Goal: Information Seeking & Learning: Learn about a topic

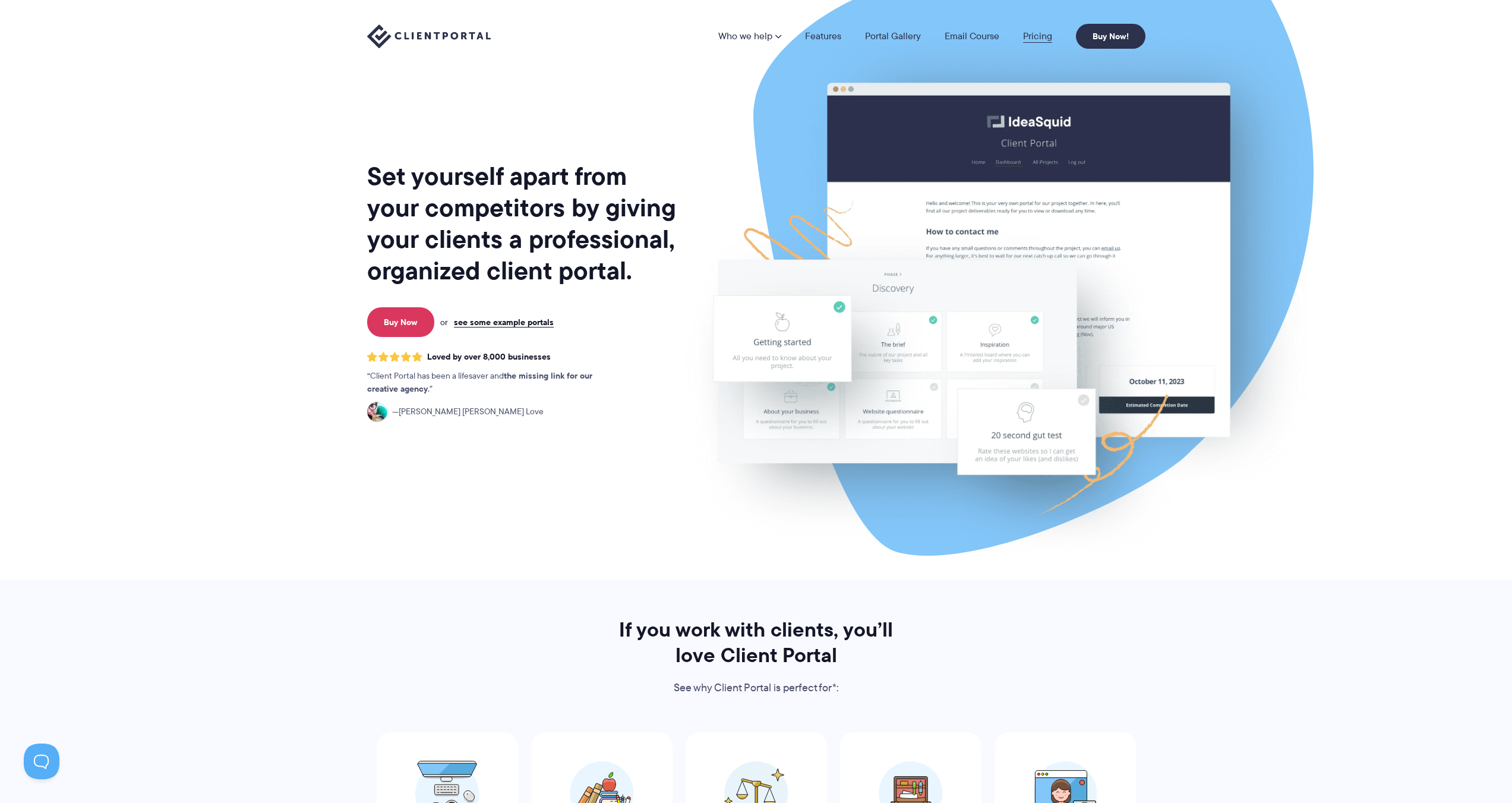
click at [1032, 36] on link "Pricing" at bounding box center [1037, 36] width 29 height 9
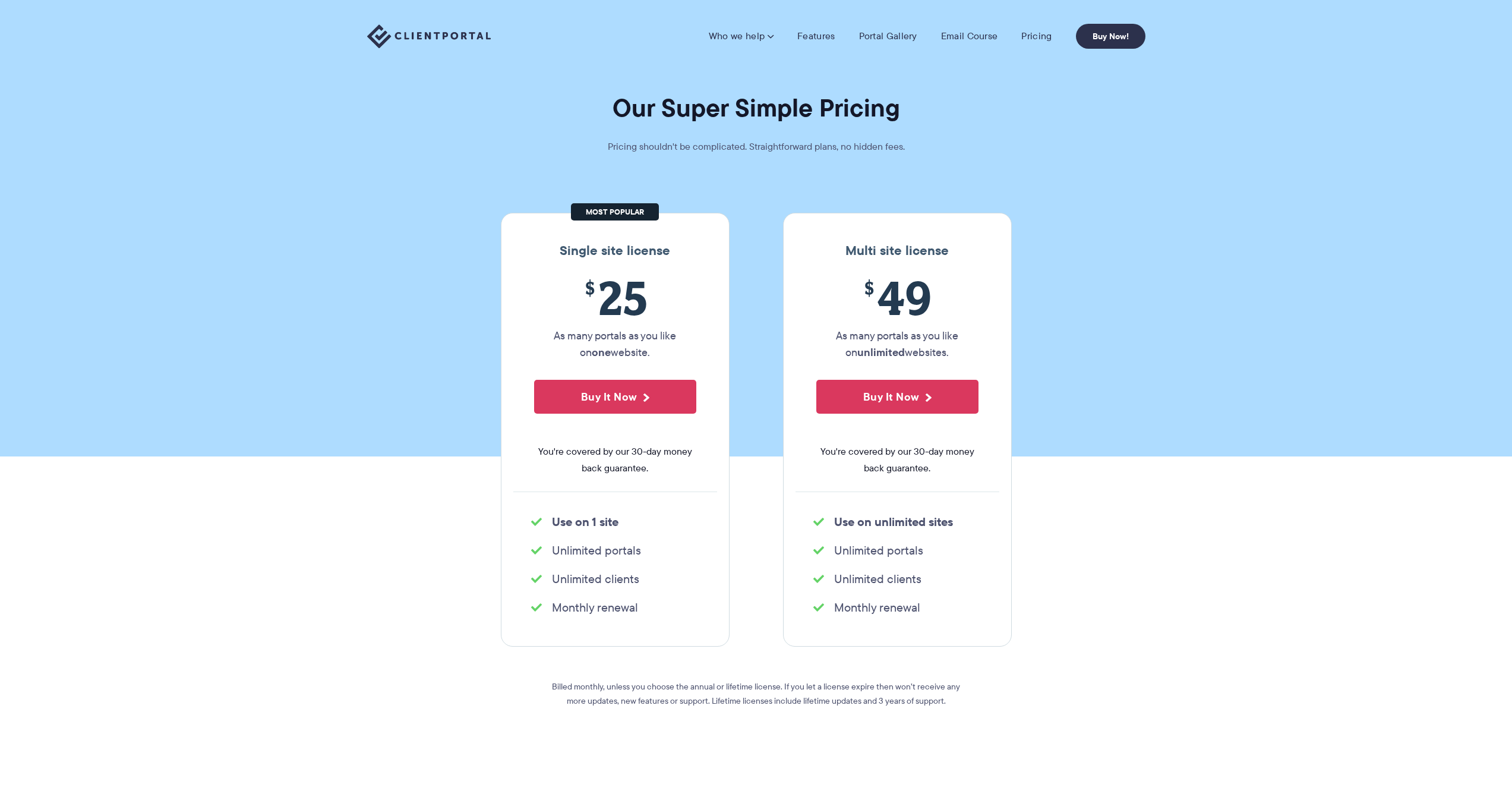
click at [1393, 406] on section "Our Super Simple Pricing Pricing shouldn't be complicated. Straightforward plan…" at bounding box center [756, 228] width 1512 height 456
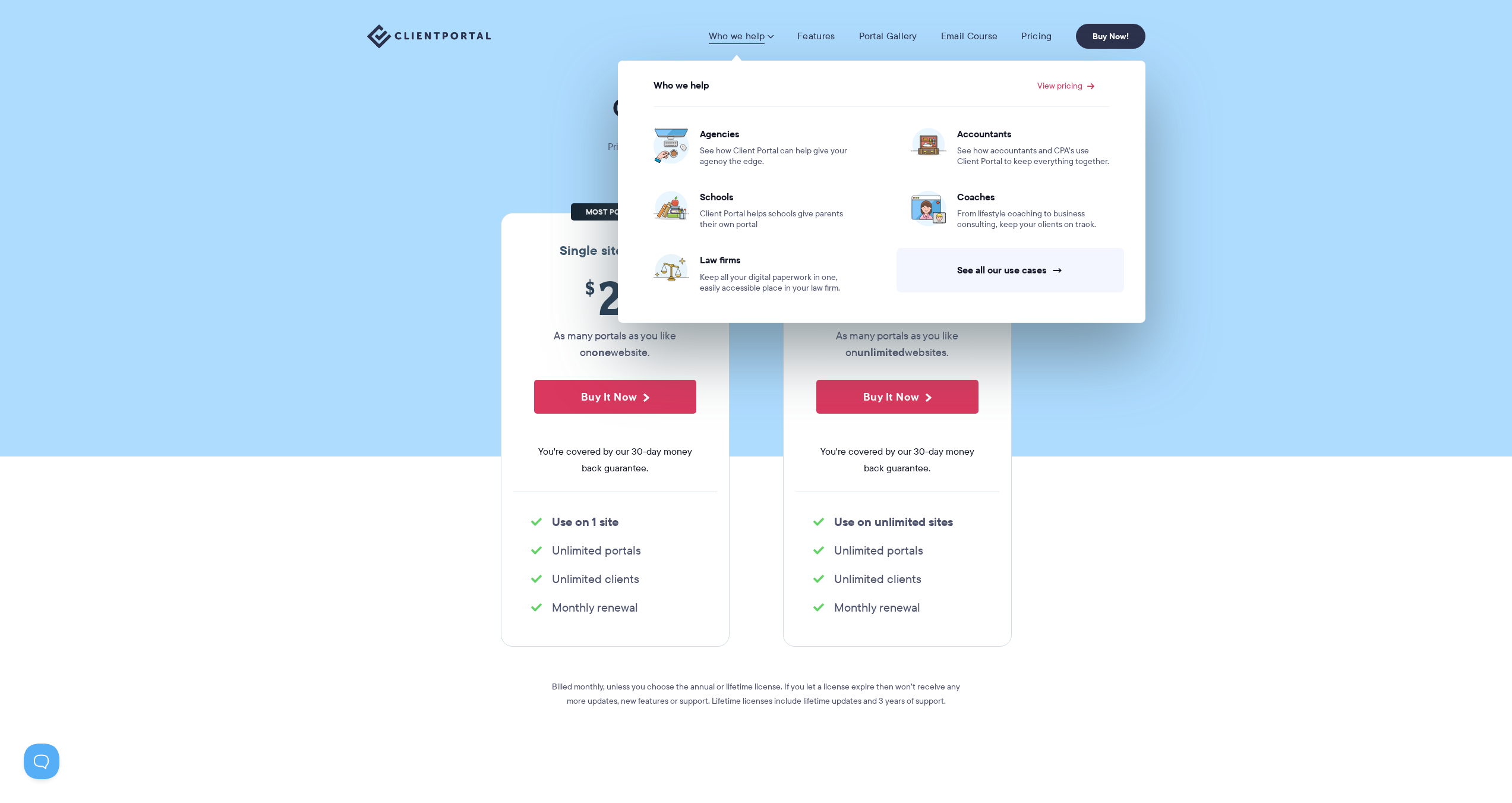
click at [745, 37] on link "Who we help" at bounding box center [742, 36] width 65 height 12
click at [715, 130] on span "Agencies" at bounding box center [776, 133] width 153 height 12
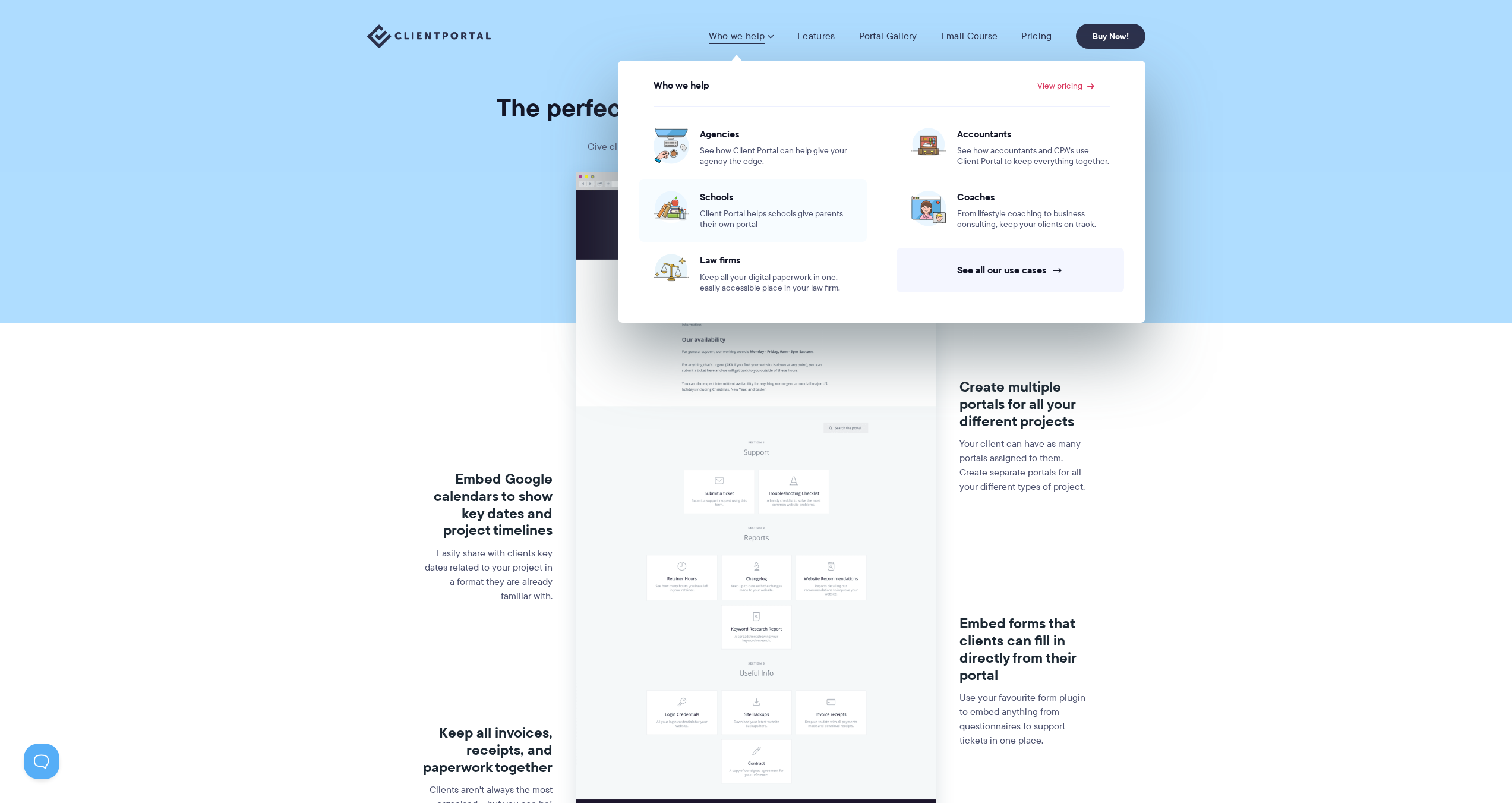
click at [752, 204] on div "Schools Client Portal helps schools give parents their own portal" at bounding box center [776, 210] width 153 height 39
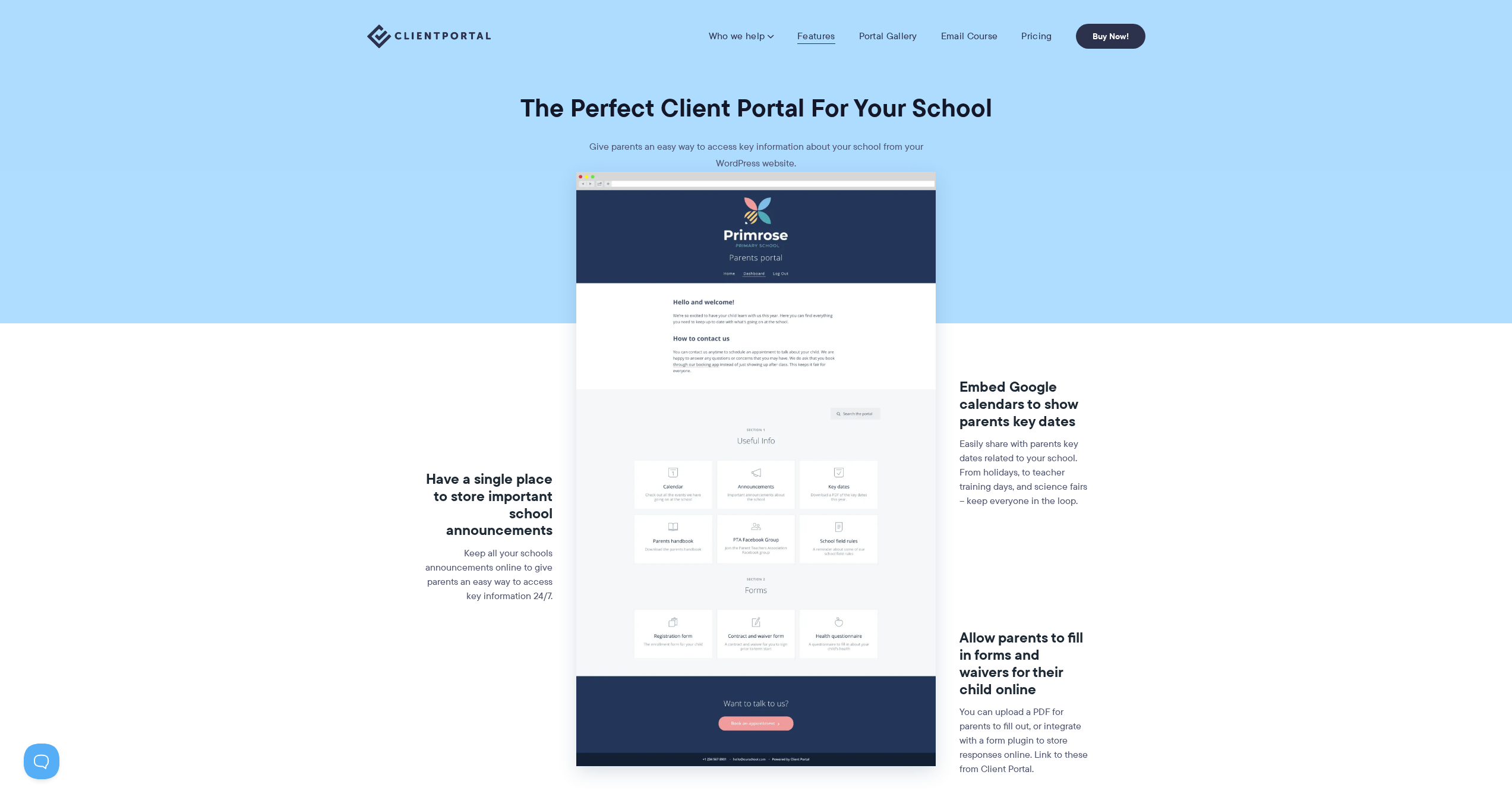
click at [813, 42] on link "Features" at bounding box center [816, 36] width 37 height 12
click at [441, 39] on img at bounding box center [429, 36] width 124 height 24
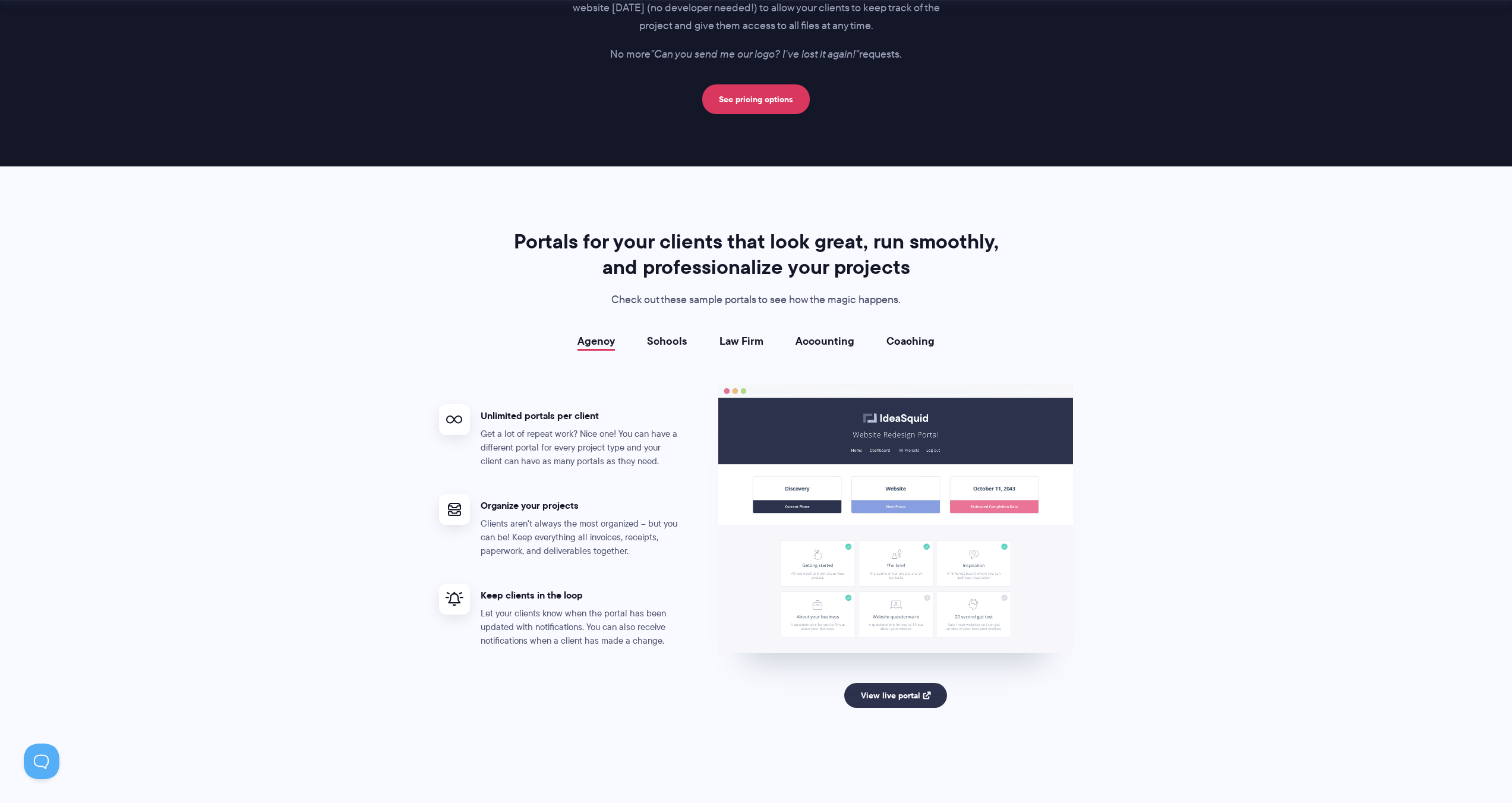
scroll to position [1923, 0]
click at [687, 344] on link "Schools" at bounding box center [668, 340] width 41 height 12
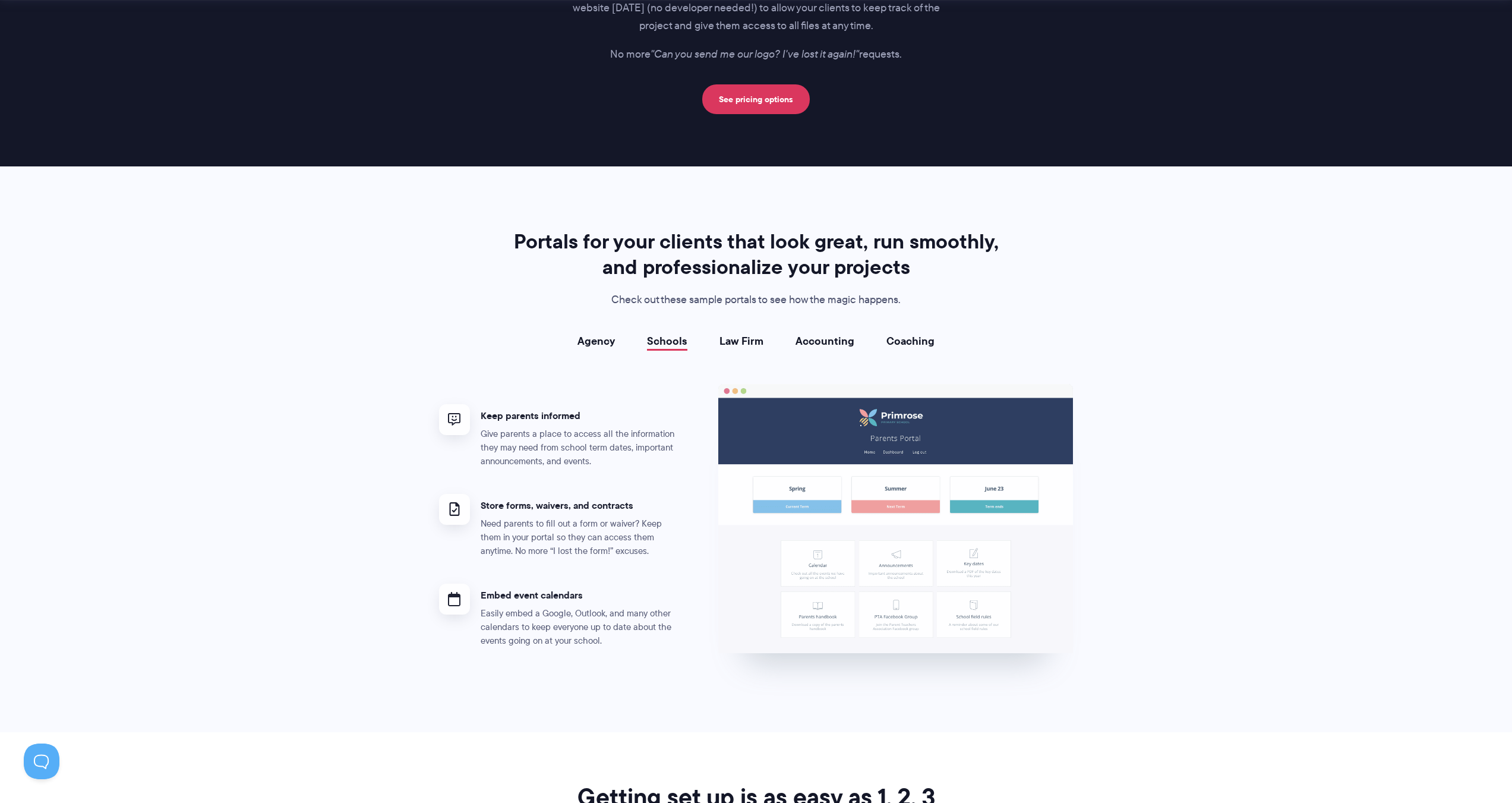
click at [738, 344] on link "Law Firm" at bounding box center [742, 340] width 44 height 12
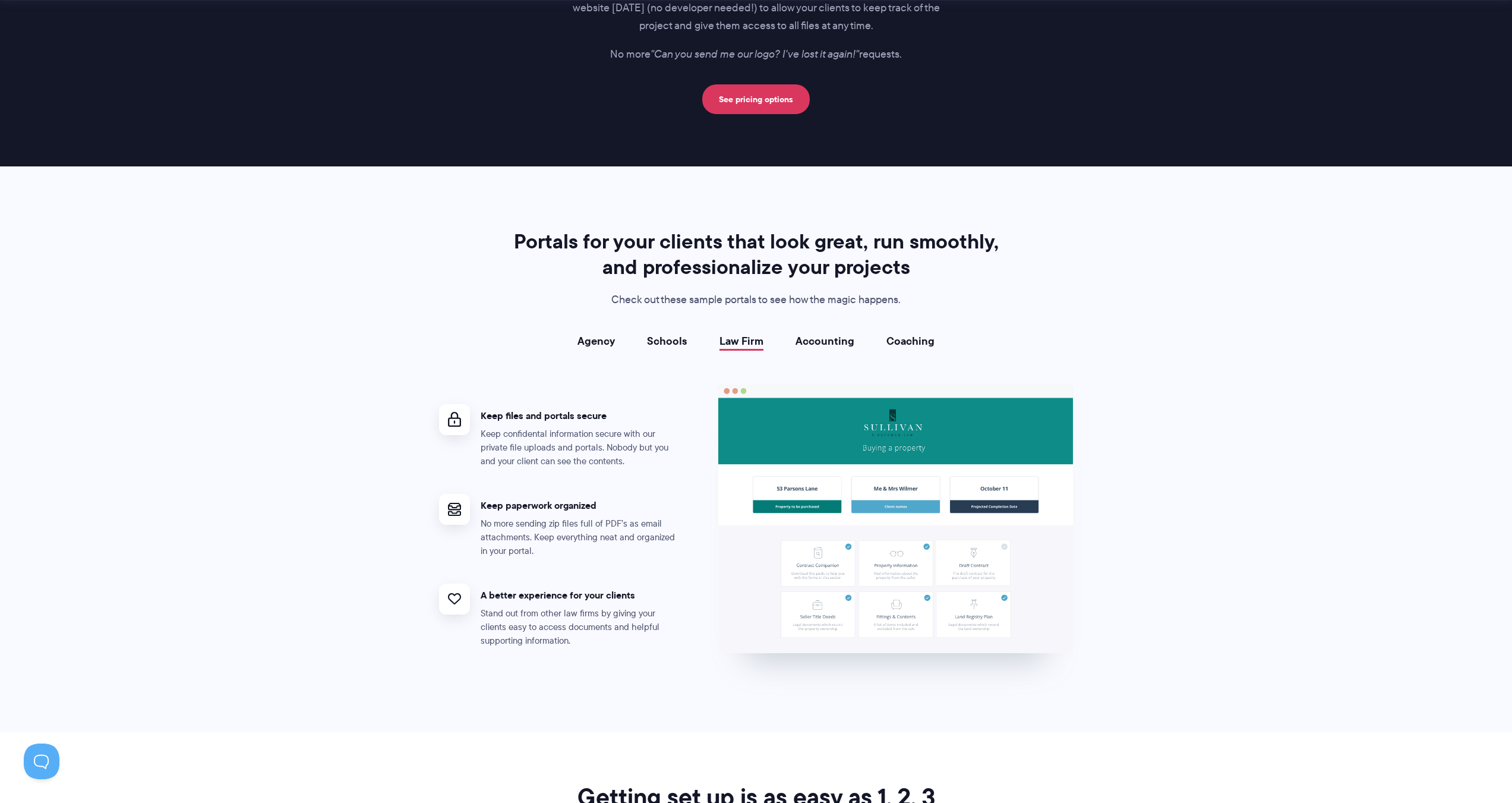
click at [793, 347] on li "Accounting" at bounding box center [825, 340] width 91 height 12
click at [804, 345] on link "Accounting" at bounding box center [825, 340] width 59 height 12
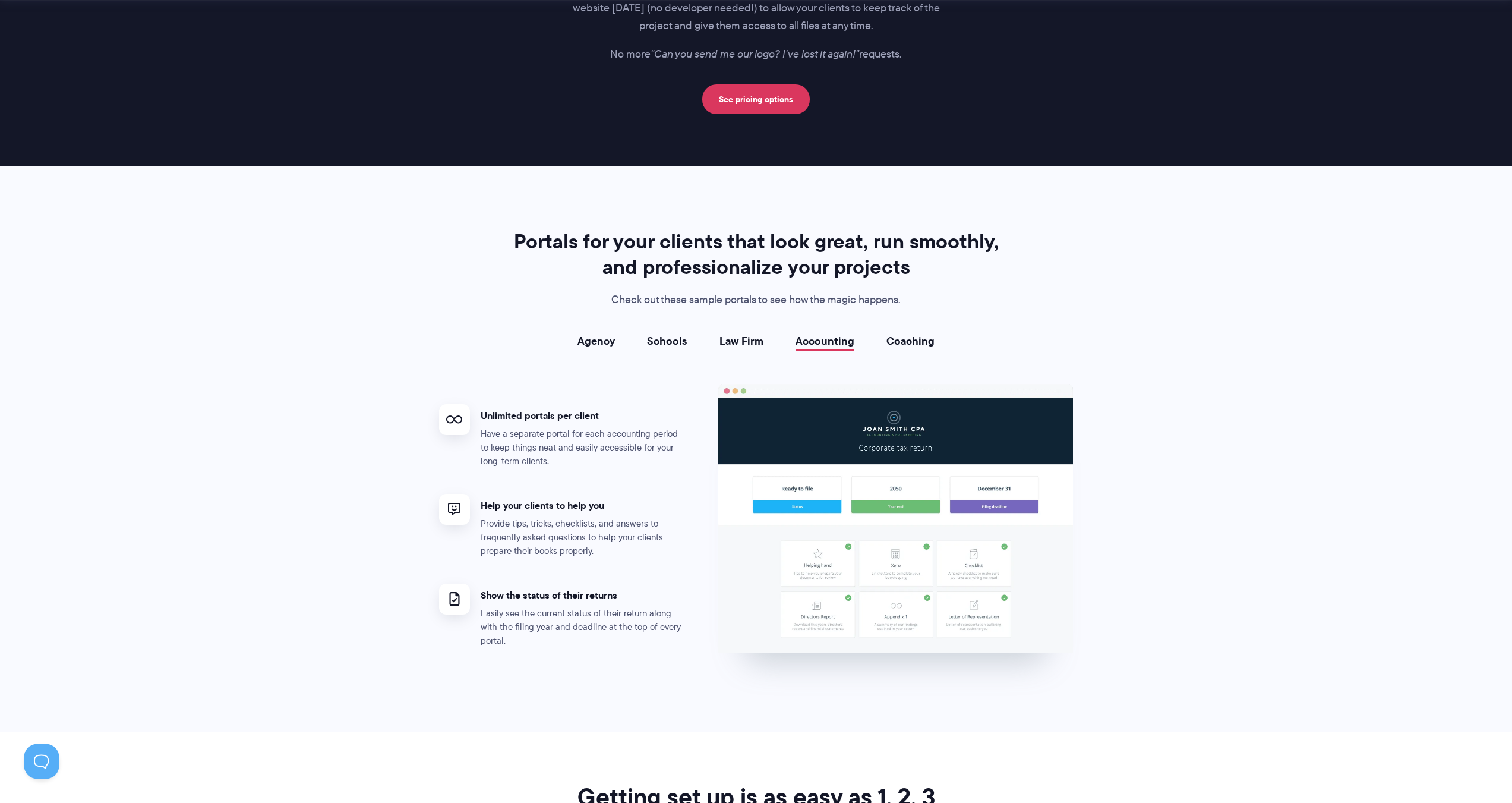
click at [895, 341] on link "Coaching" at bounding box center [911, 340] width 48 height 12
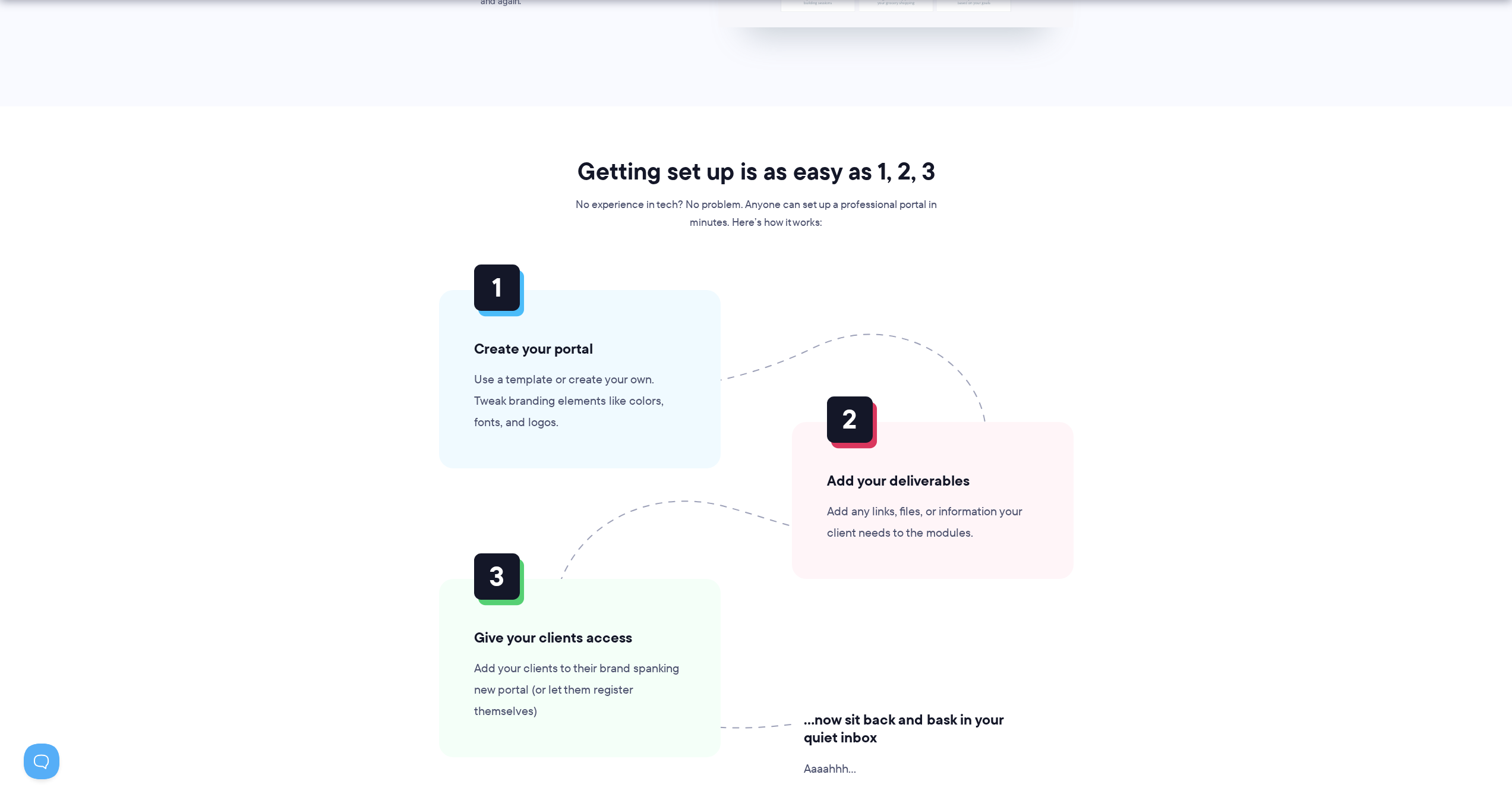
scroll to position [2549, 0]
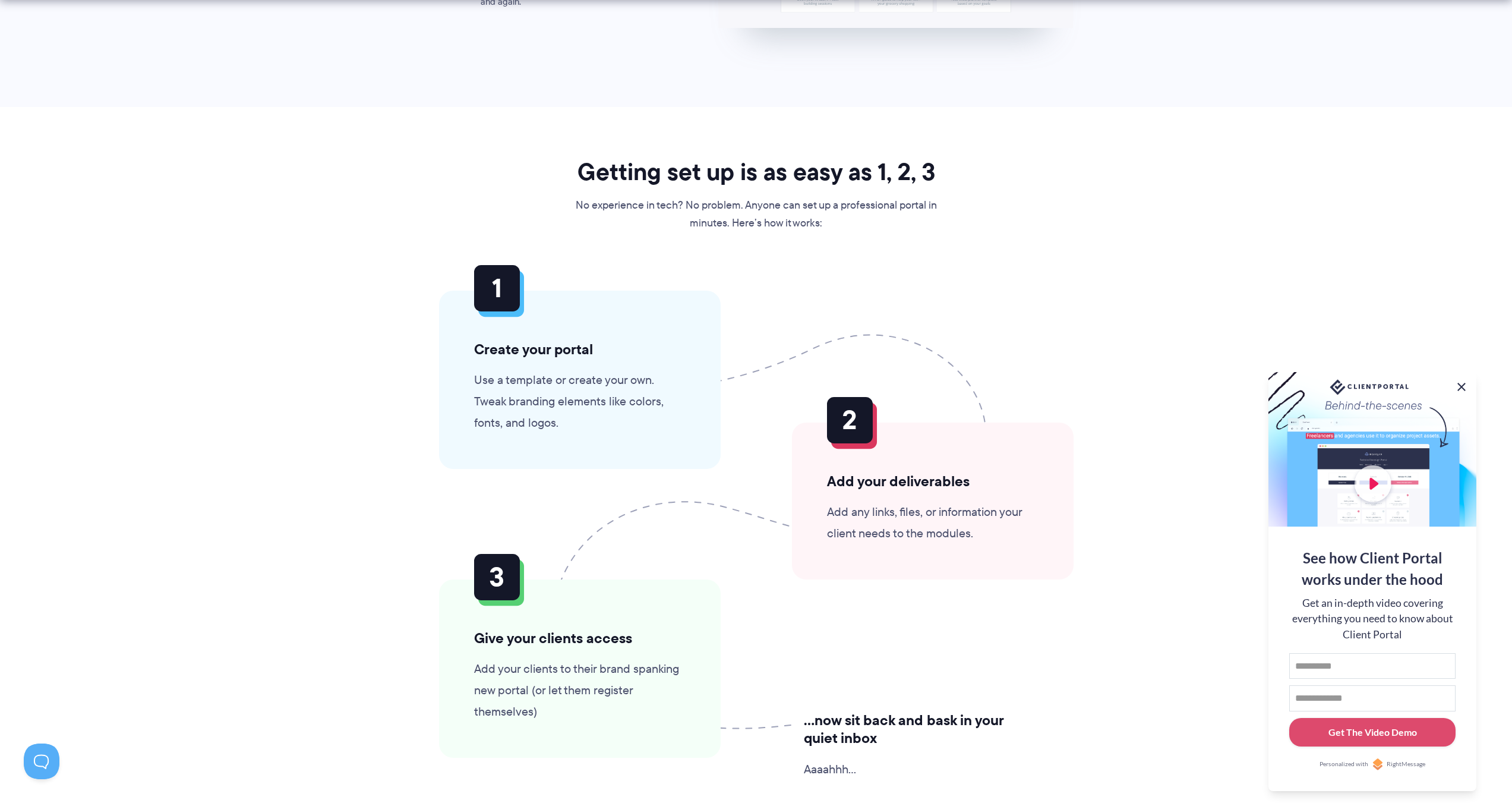
click at [1457, 383] on button at bounding box center [1461, 387] width 14 height 14
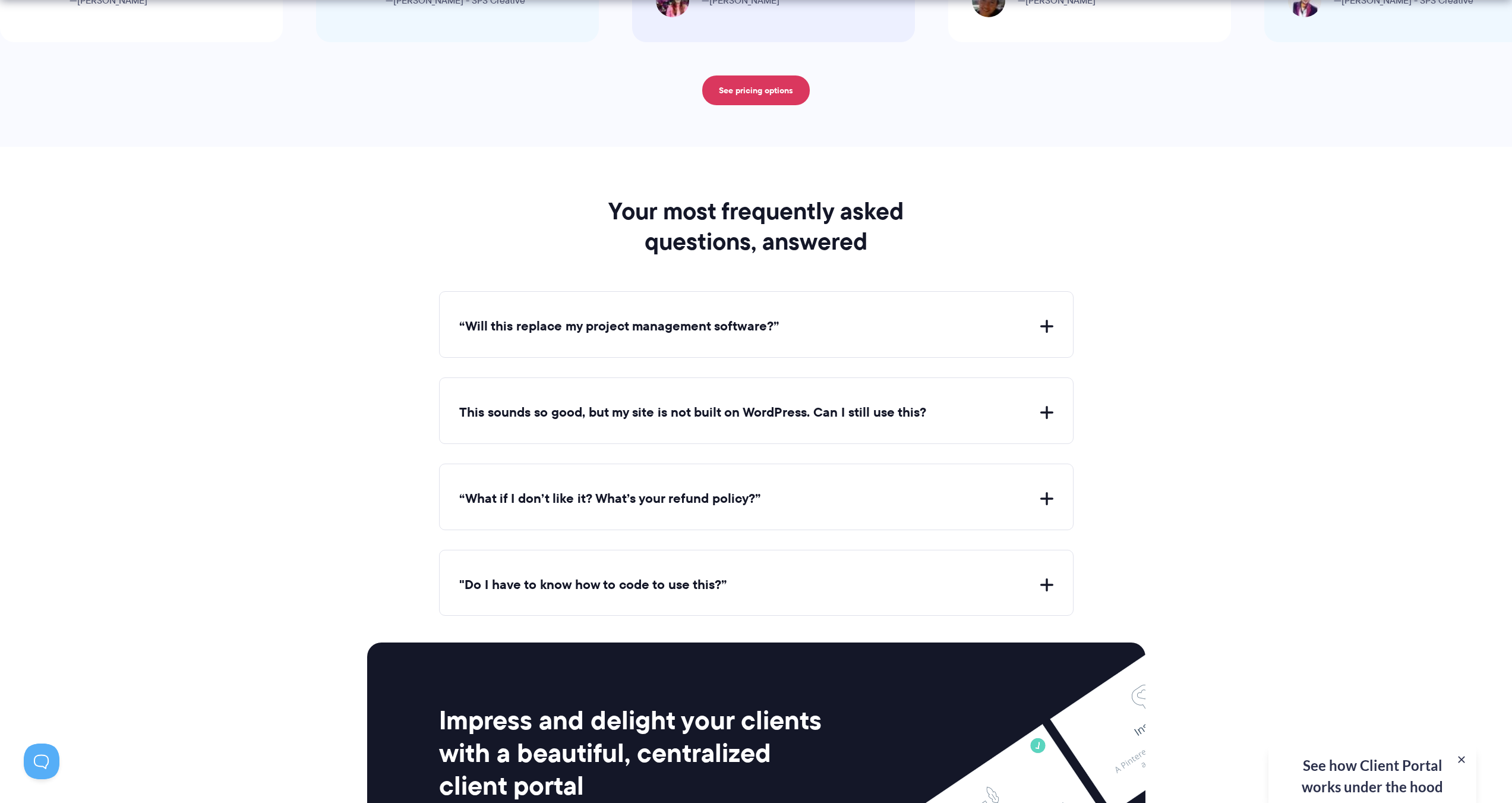
scroll to position [4071, 0]
click at [843, 333] on button "“Will this replace my project management software?”" at bounding box center [756, 326] width 595 height 19
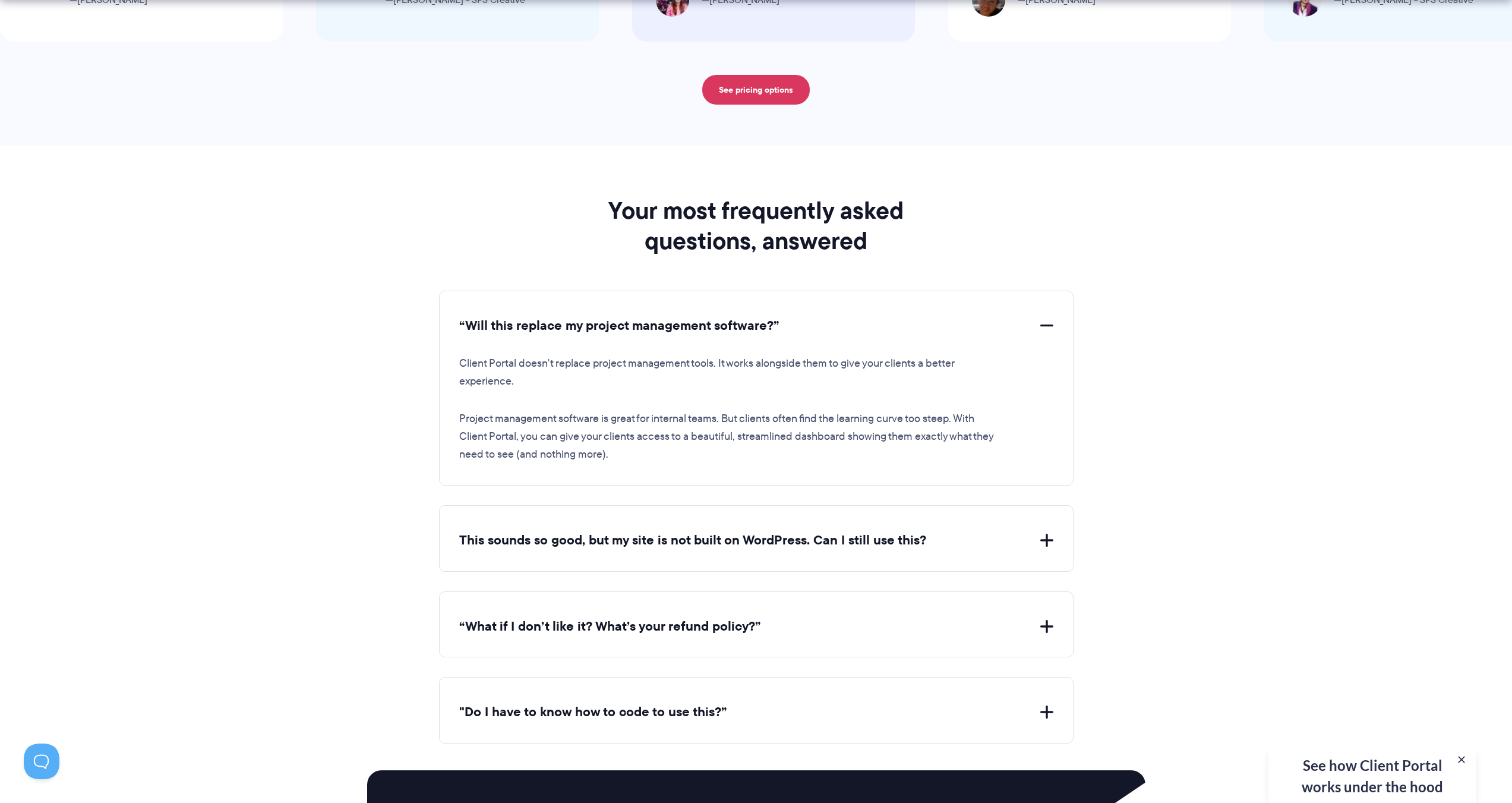
click at [843, 333] on button "“Will this replace my project management software?”" at bounding box center [756, 326] width 595 height 19
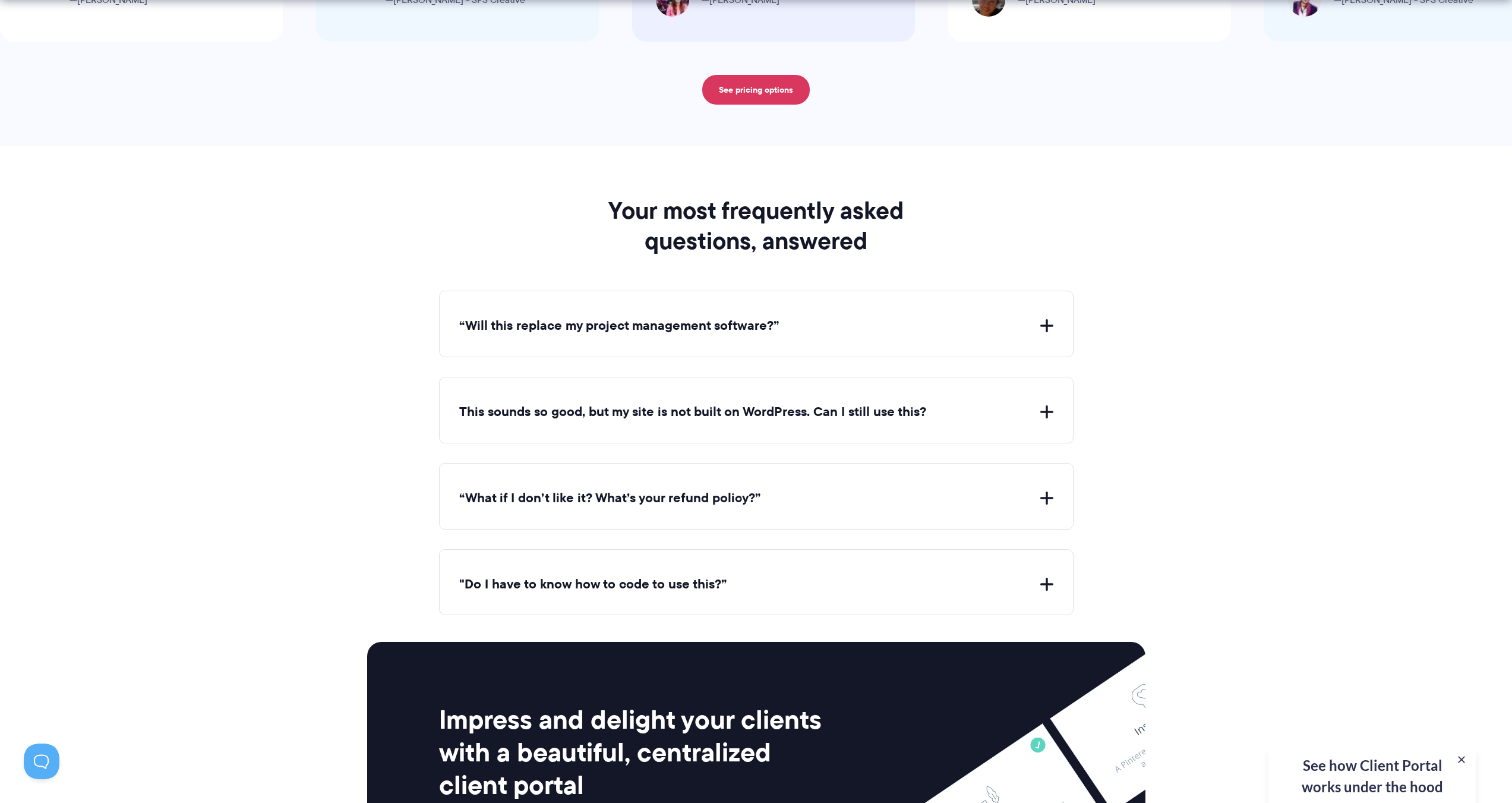
click at [843, 333] on button "“Will this replace my project management software?”" at bounding box center [756, 326] width 595 height 19
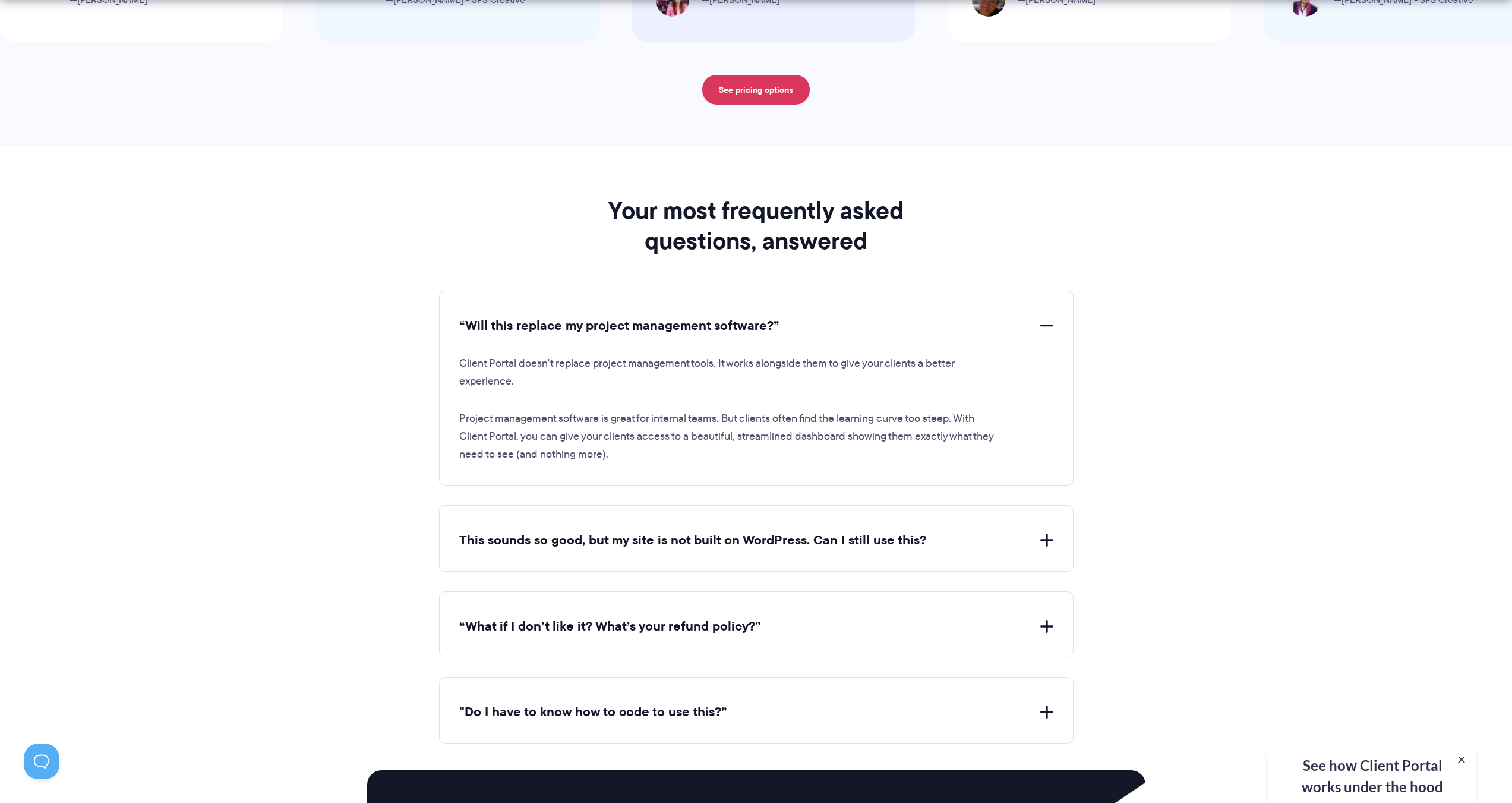
click at [843, 333] on button "“Will this replace my project management software?”" at bounding box center [756, 326] width 595 height 19
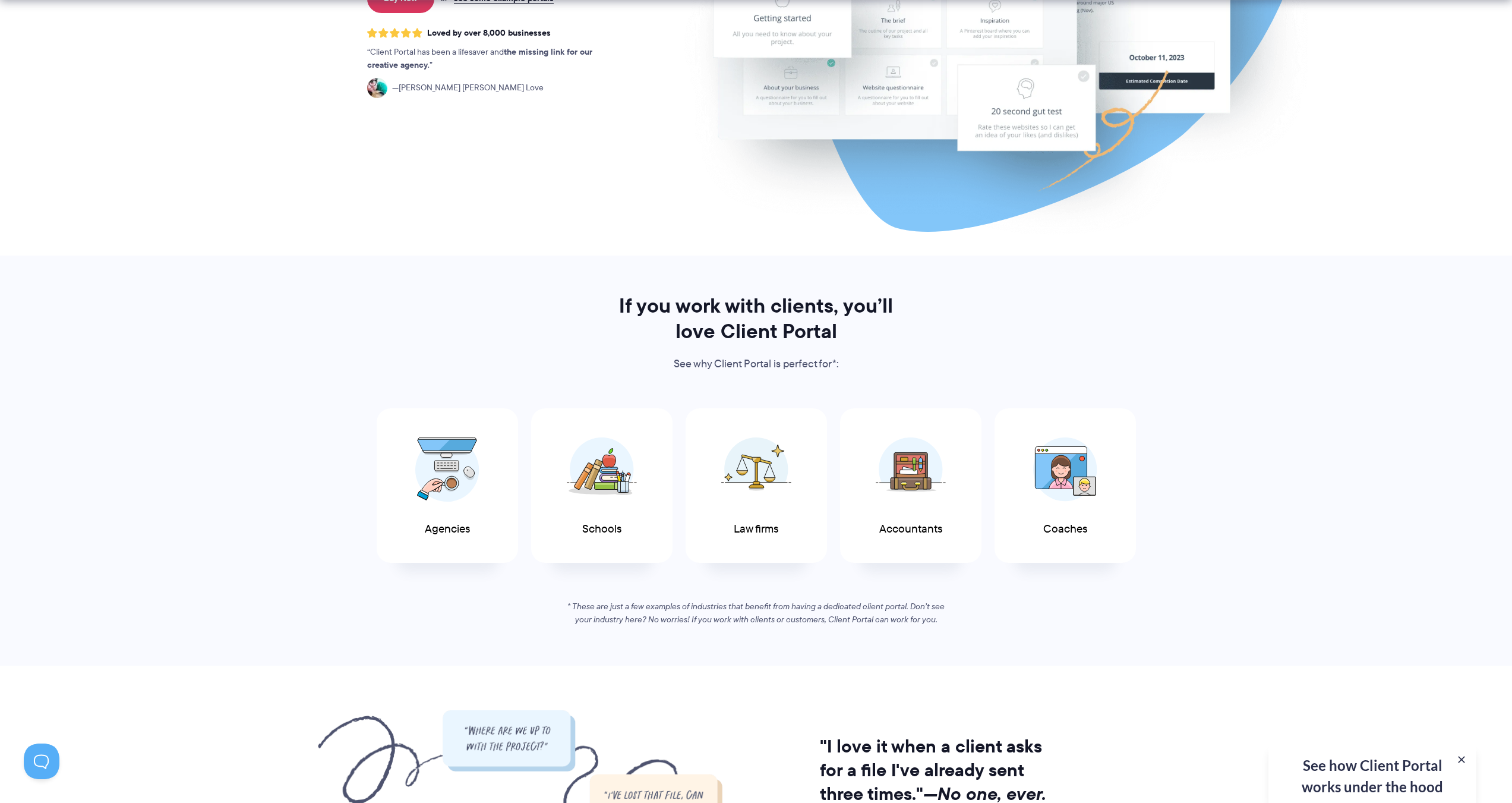
scroll to position [455, 0]
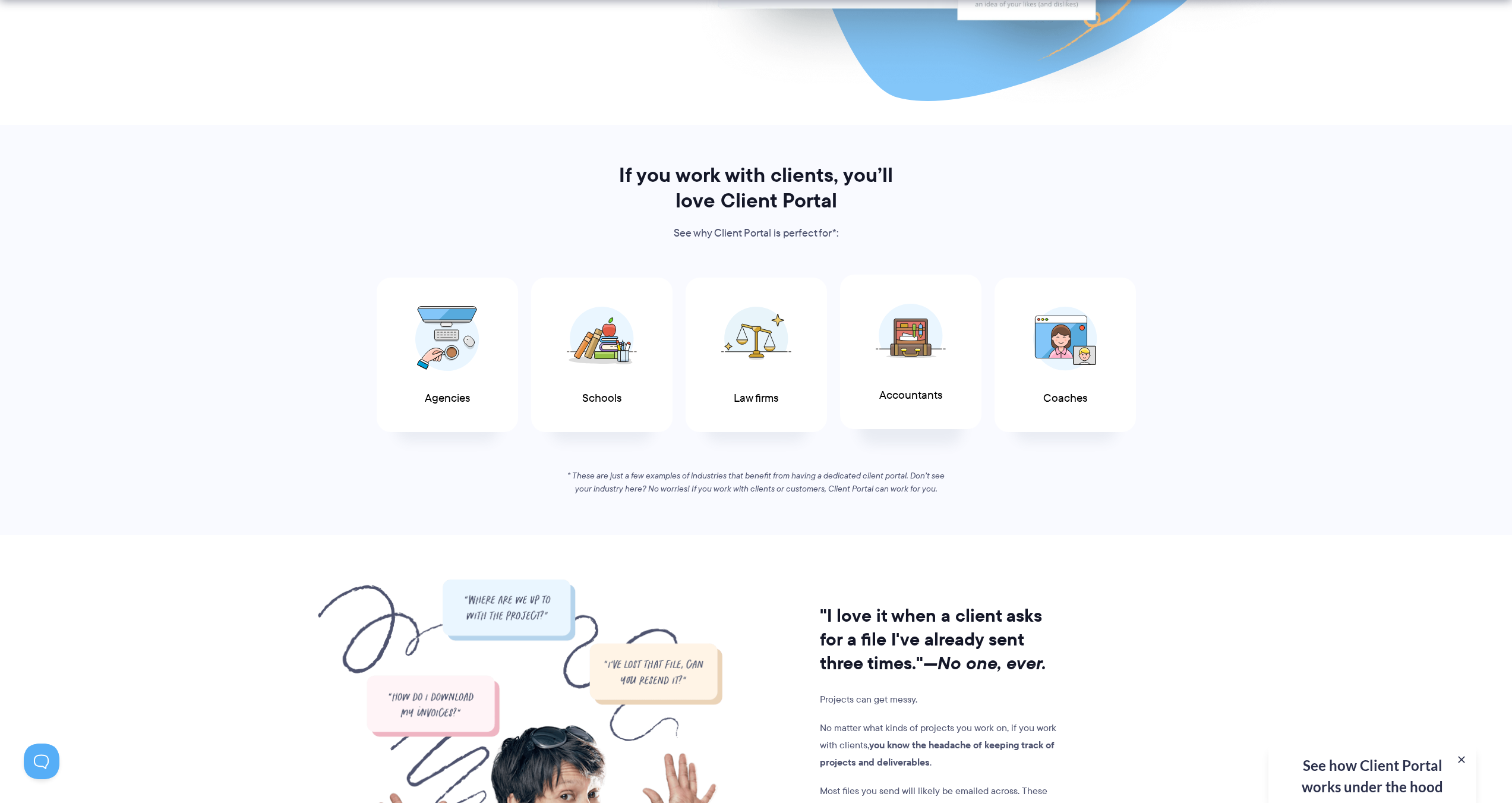
click at [893, 355] on img at bounding box center [911, 336] width 70 height 65
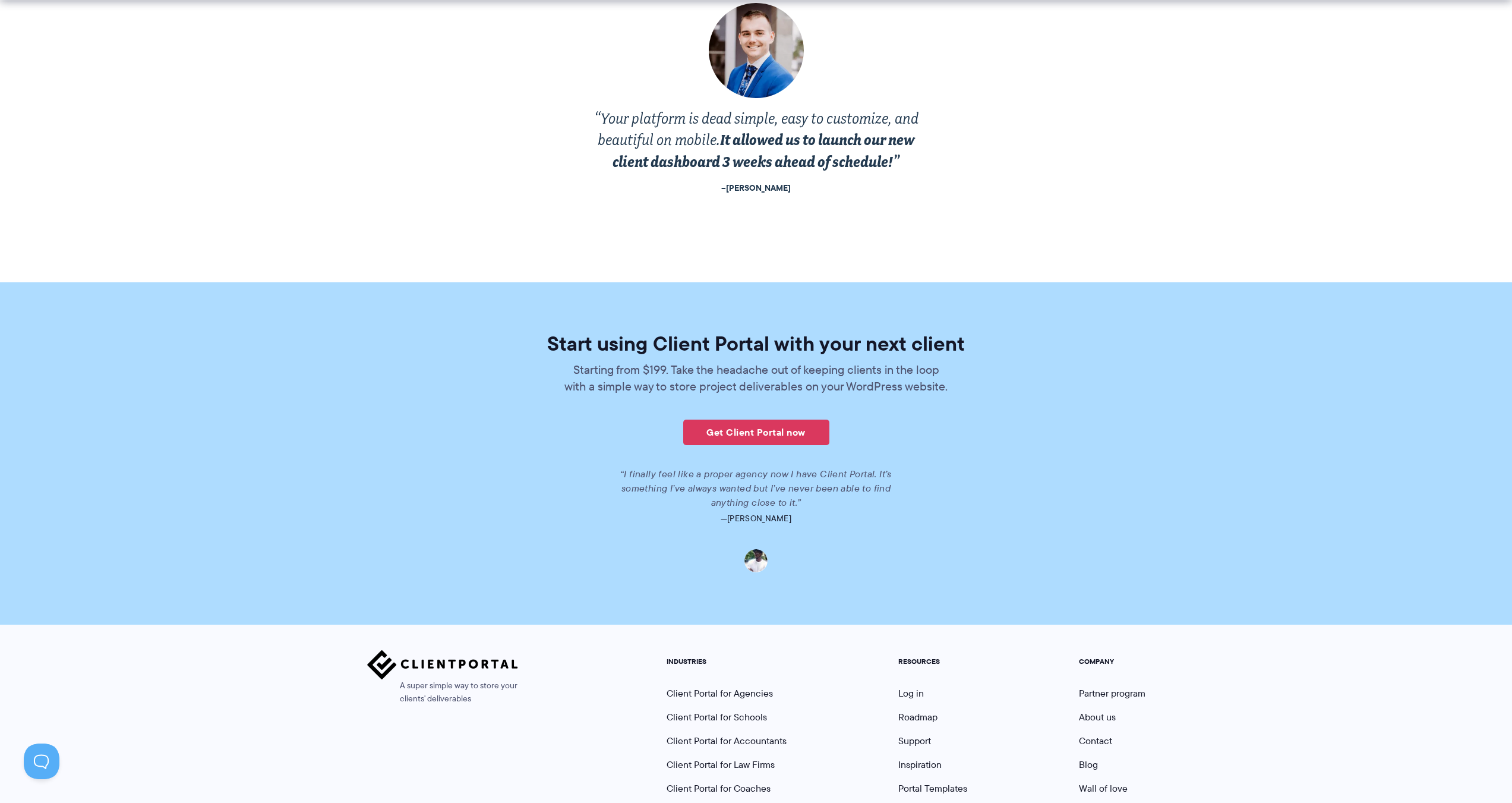
scroll to position [2407, 0]
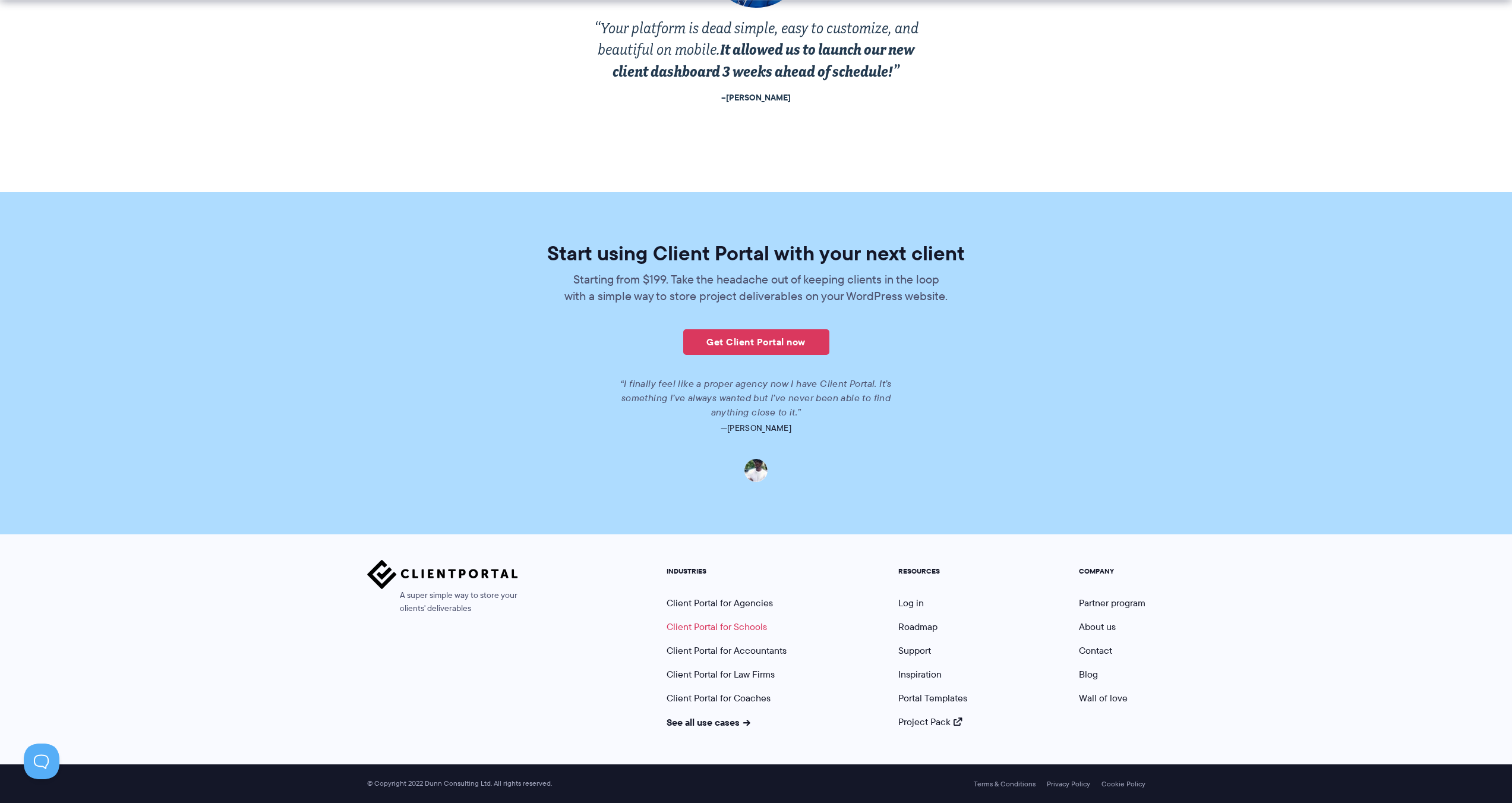
click at [748, 630] on link "Client Portal for Schools" at bounding box center [717, 626] width 101 height 14
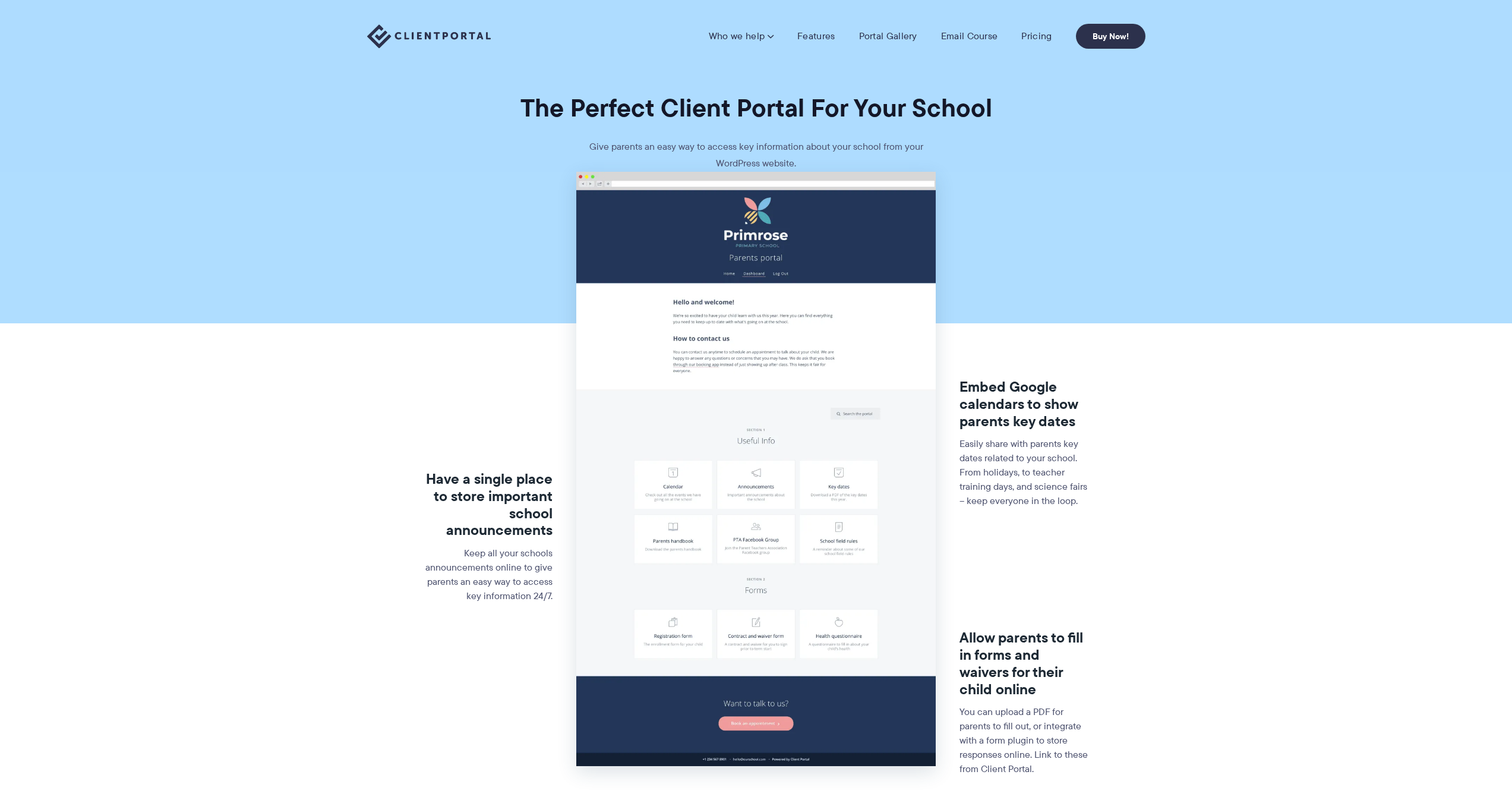
click at [449, 43] on img at bounding box center [429, 36] width 124 height 24
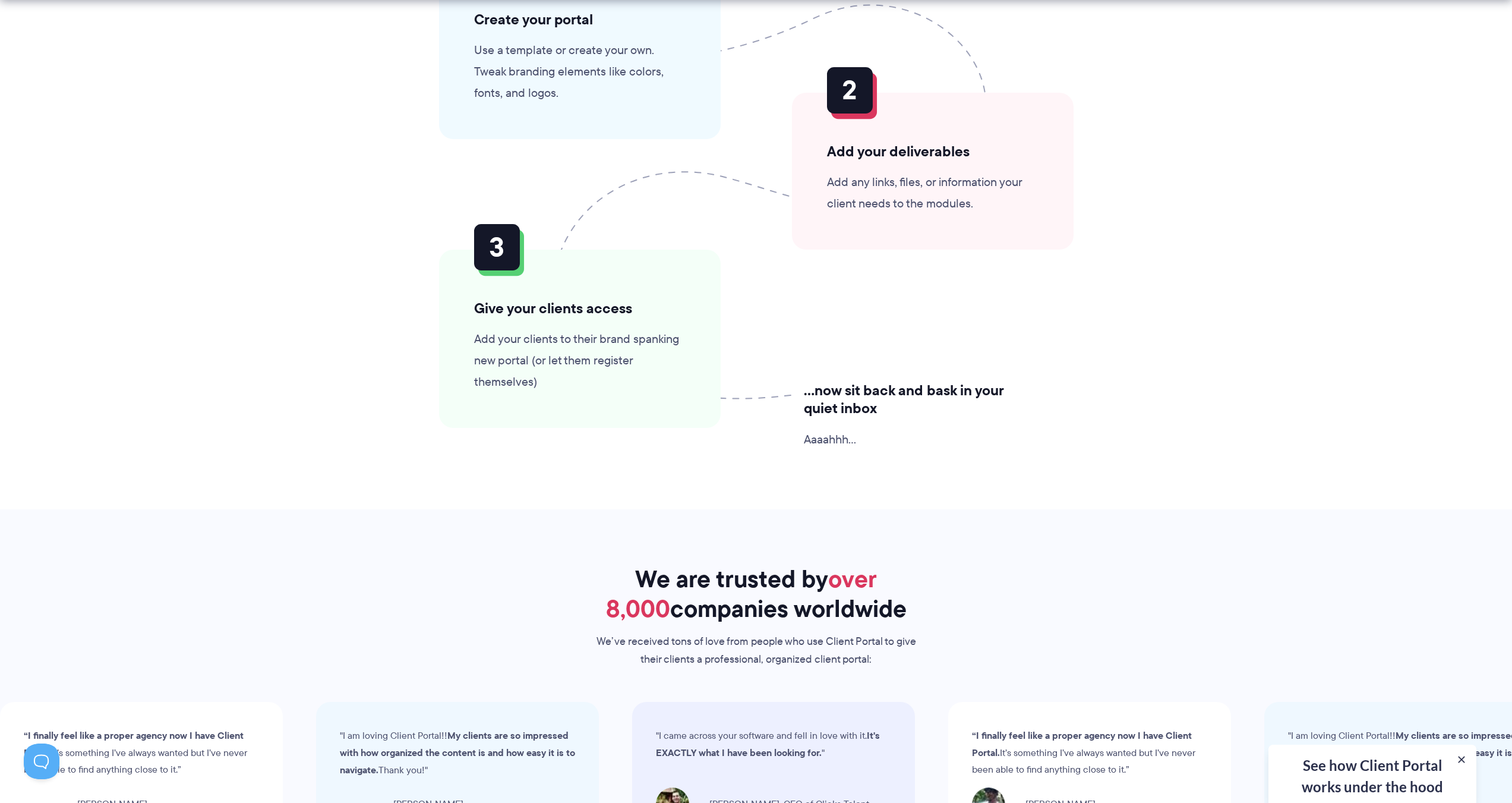
scroll to position [3005, 0]
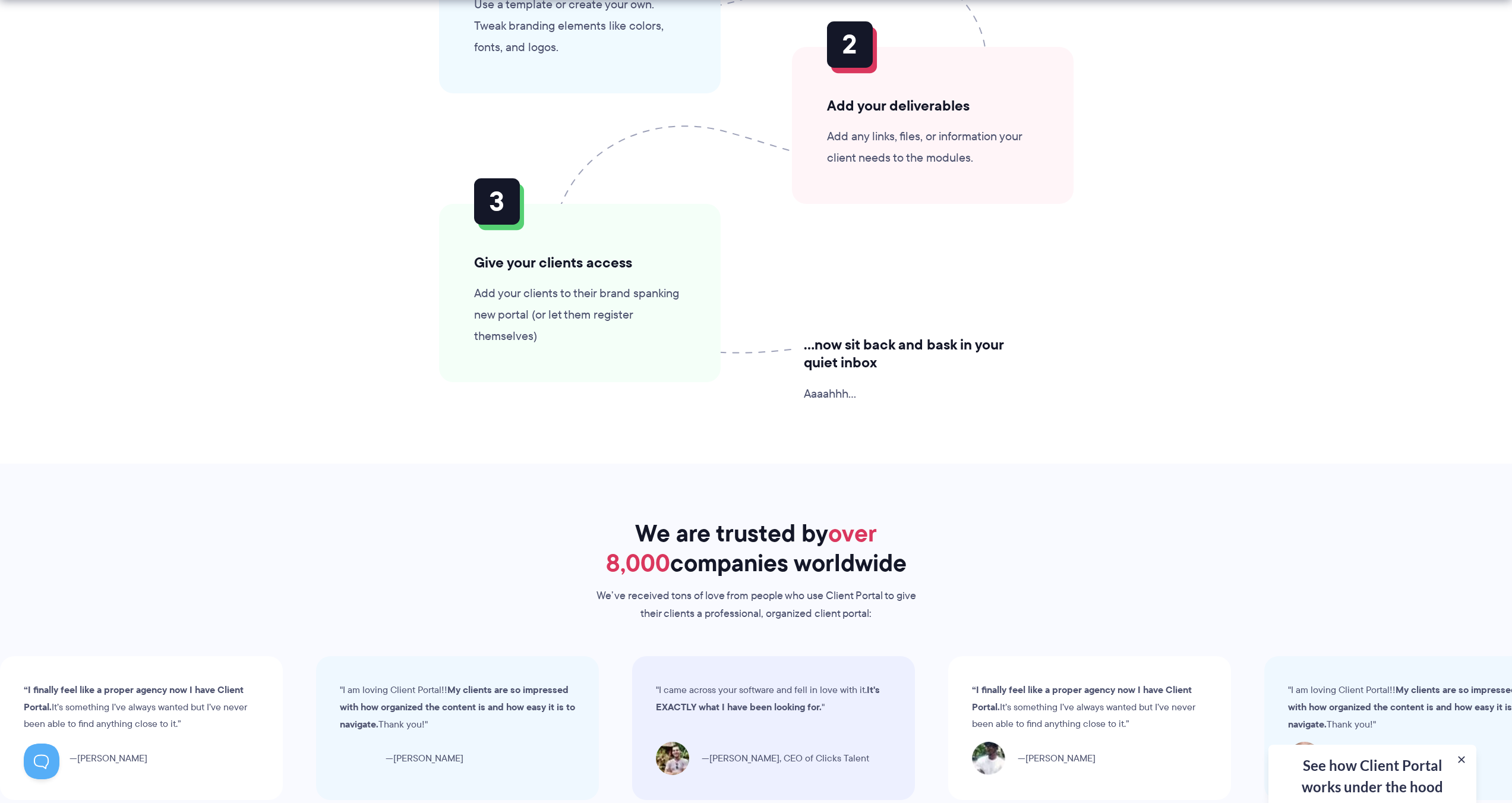
click at [501, 204] on div "Give your clients access Add your clients to their brand spanking new portal (o…" at bounding box center [580, 292] width 282 height 179
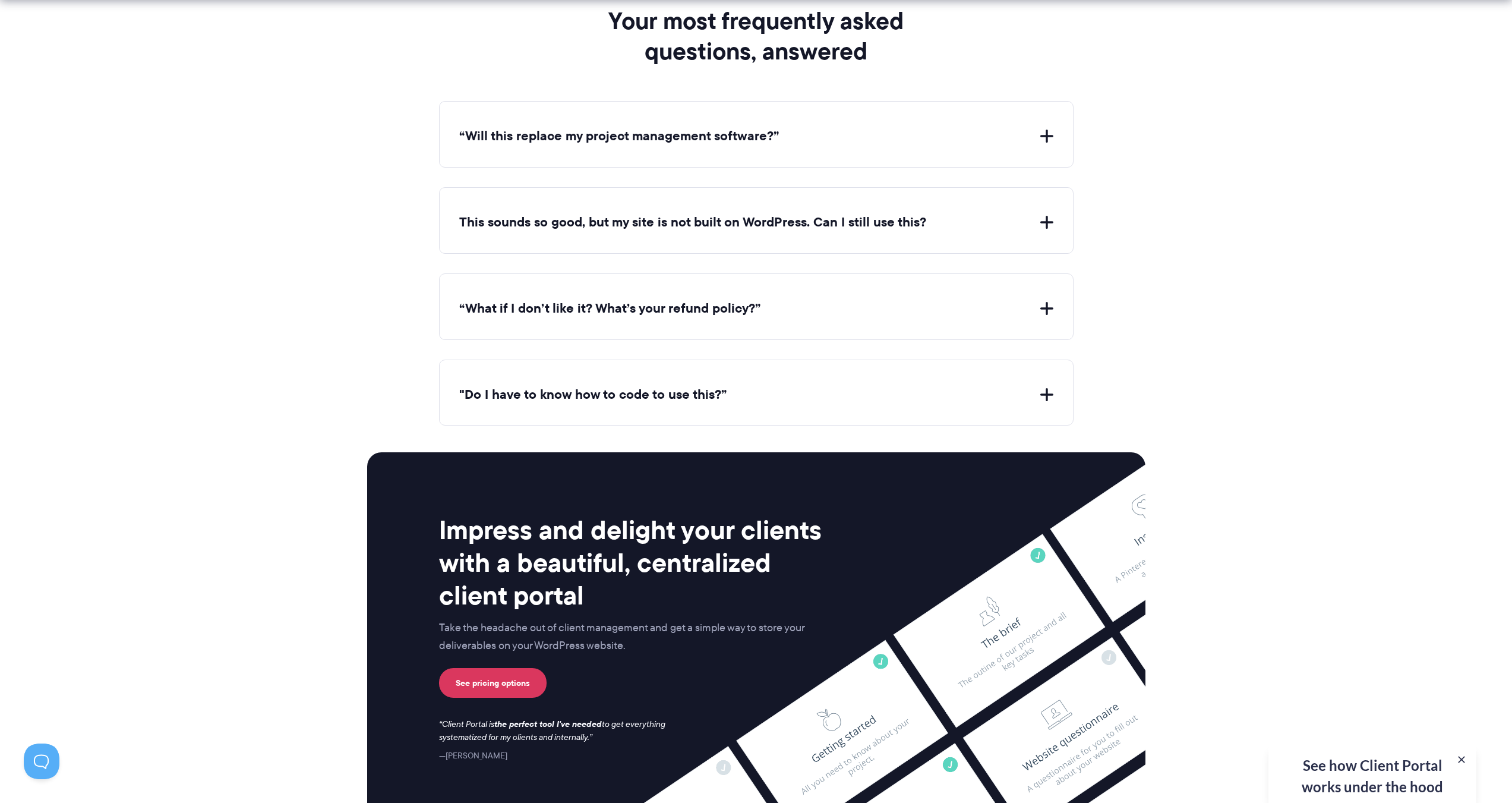
scroll to position [4661, 0]
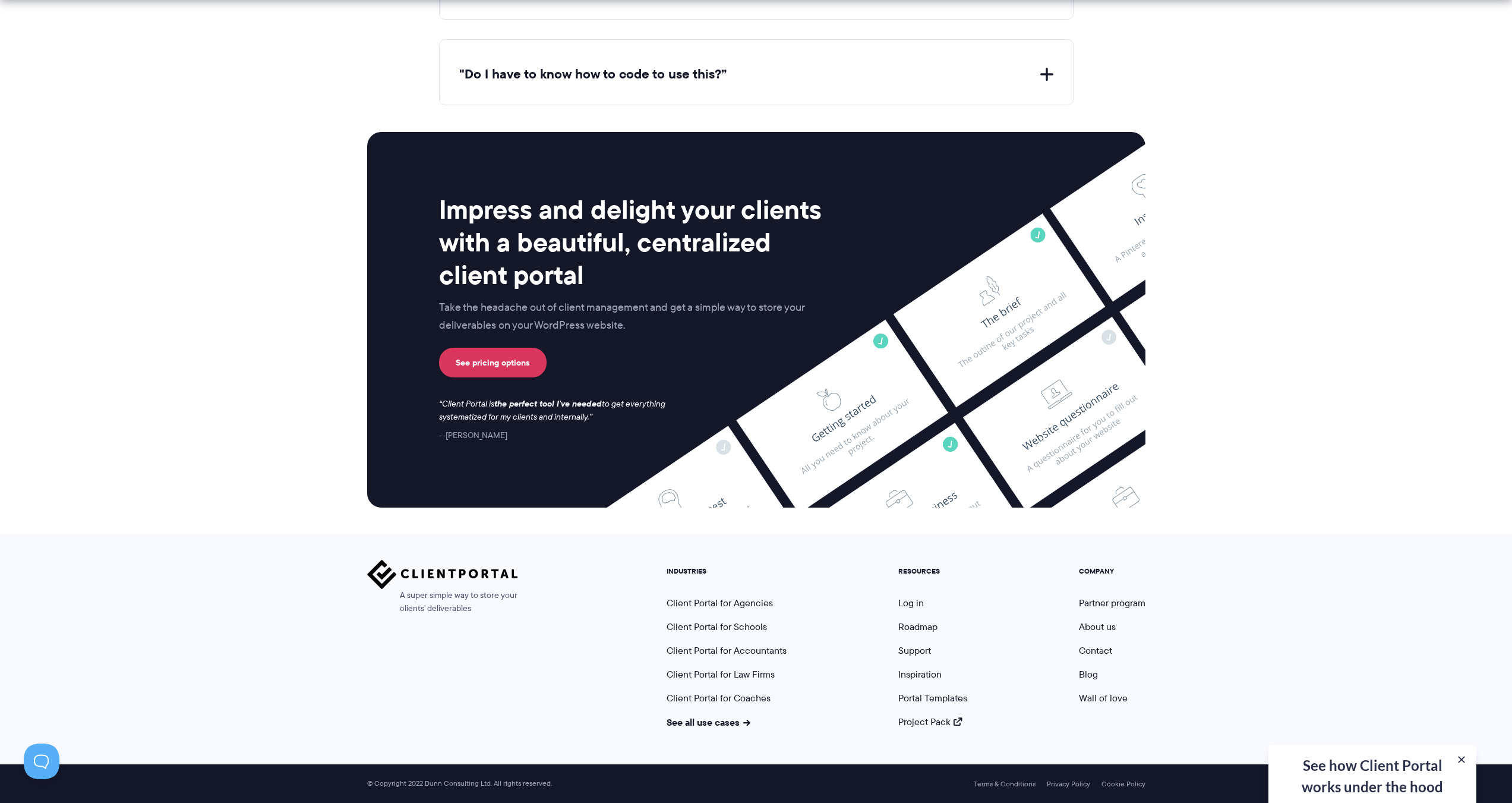
click at [1010, 778] on div "Terms & Conditions Privacy Policy Cookie Policy © Copyright 2022 Dunn Consultin…" at bounding box center [756, 784] width 1512 height 39
click at [1016, 787] on link "Terms & Conditions" at bounding box center [1004, 784] width 62 height 8
click at [1030, 785] on link "Terms & Conditions" at bounding box center [1004, 784] width 62 height 8
click at [1058, 784] on link "Privacy Policy" at bounding box center [1068, 784] width 43 height 8
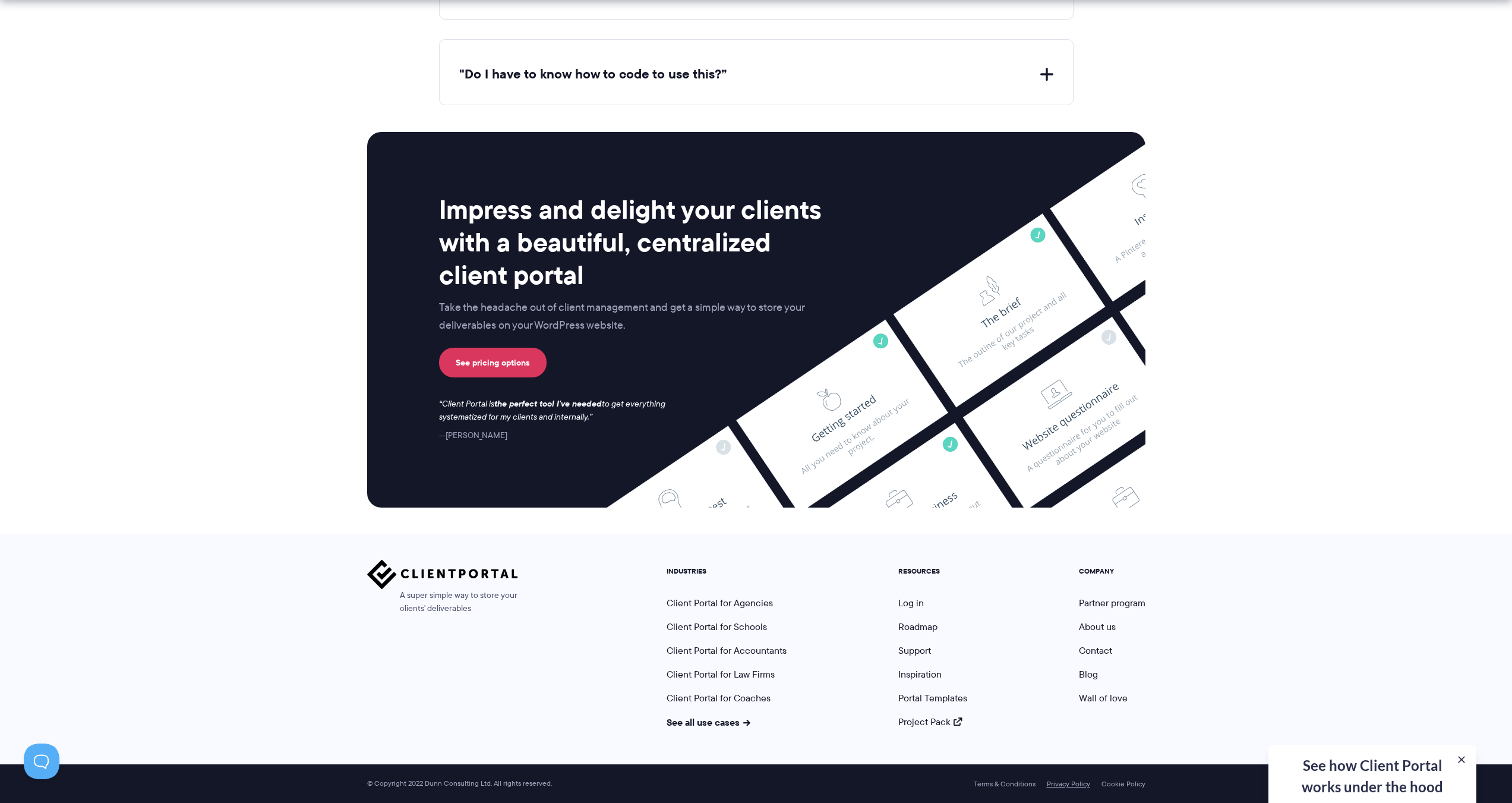
click at [1058, 784] on link "Privacy Policy" at bounding box center [1068, 784] width 43 height 8
click at [1030, 785] on link "Terms & Conditions" at bounding box center [1004, 784] width 62 height 8
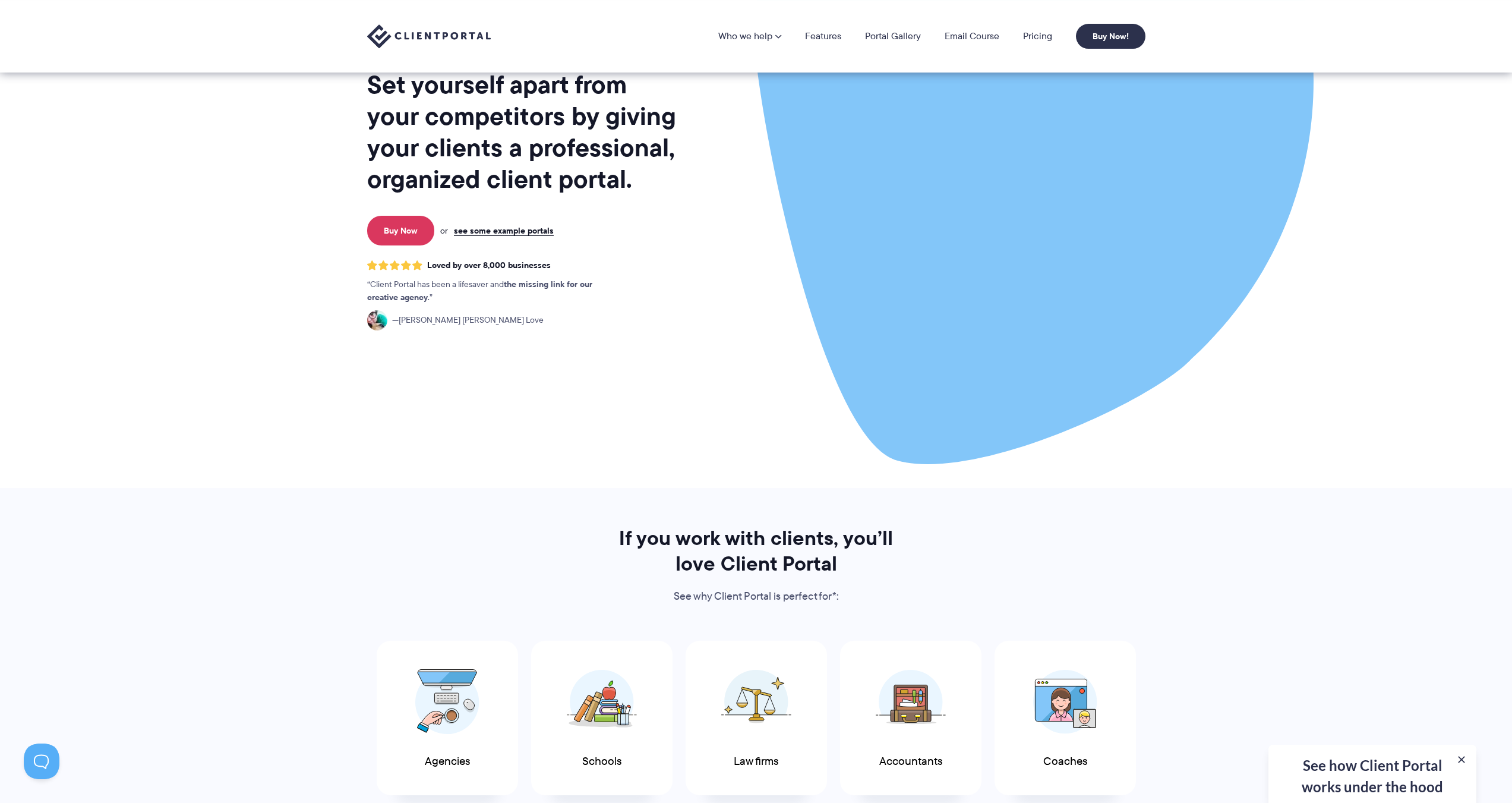
scroll to position [0, 0]
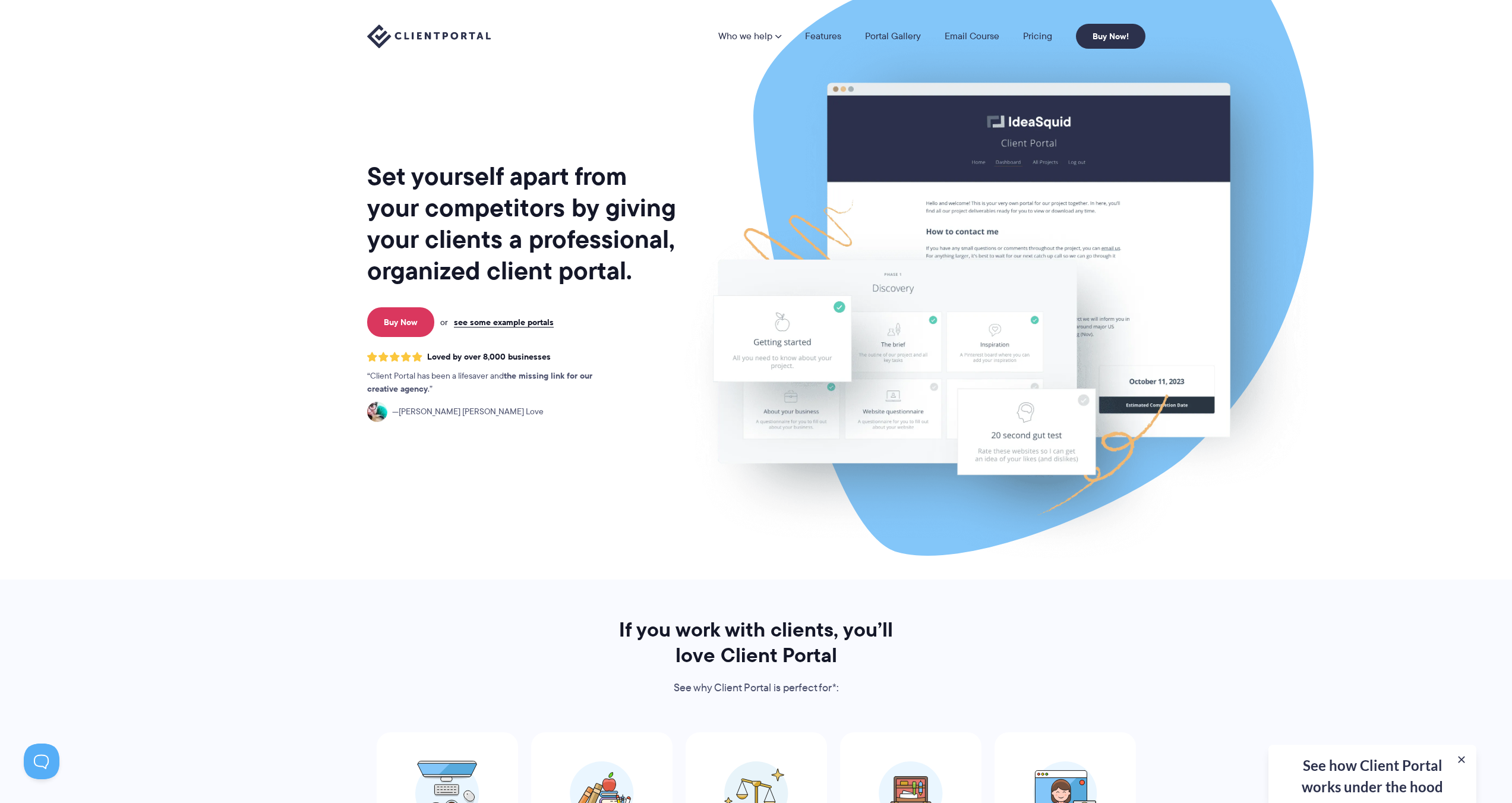
click at [451, 41] on img at bounding box center [429, 36] width 124 height 24
